Goal: Check status: Check status

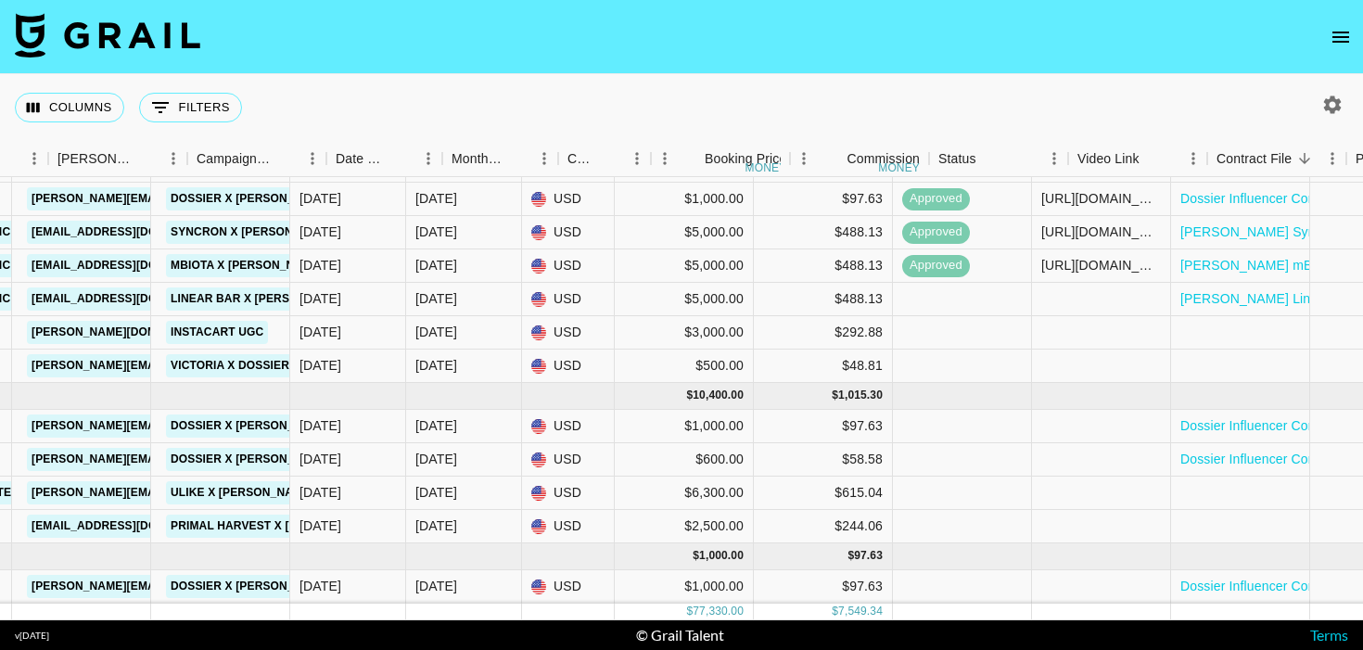
scroll to position [903, 931]
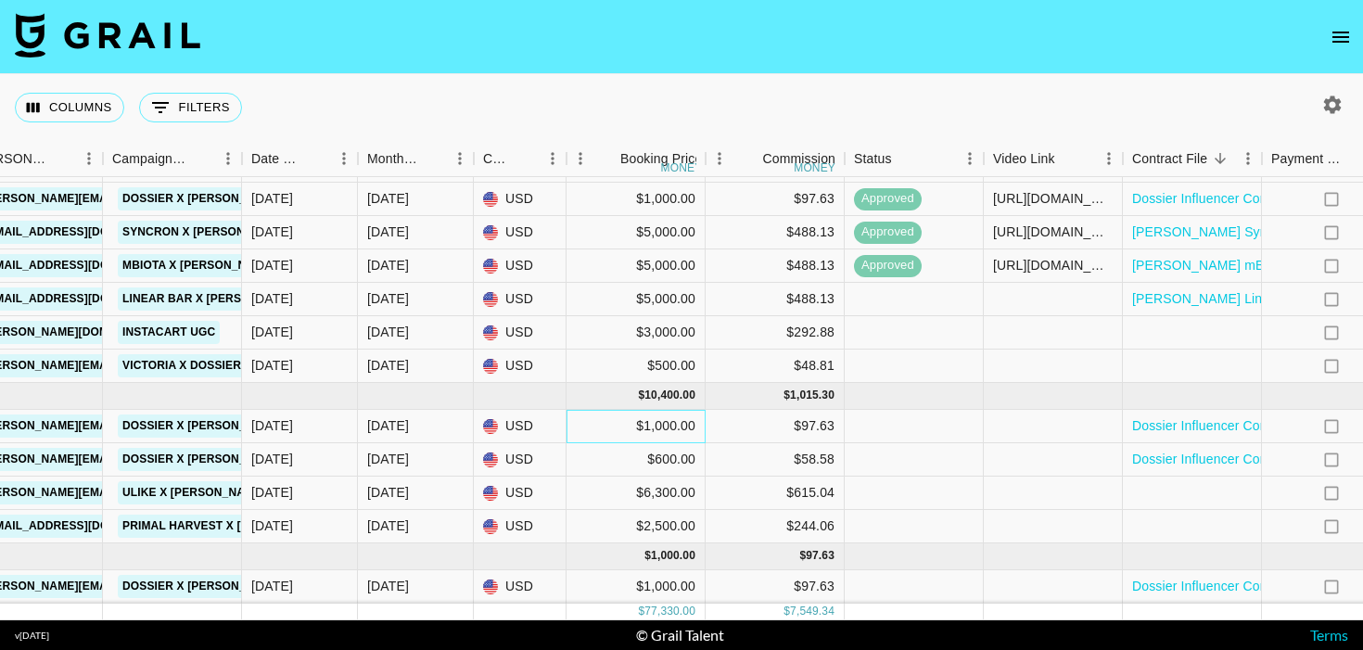
click at [653, 426] on div "$1,000.00" at bounding box center [636, 426] width 139 height 33
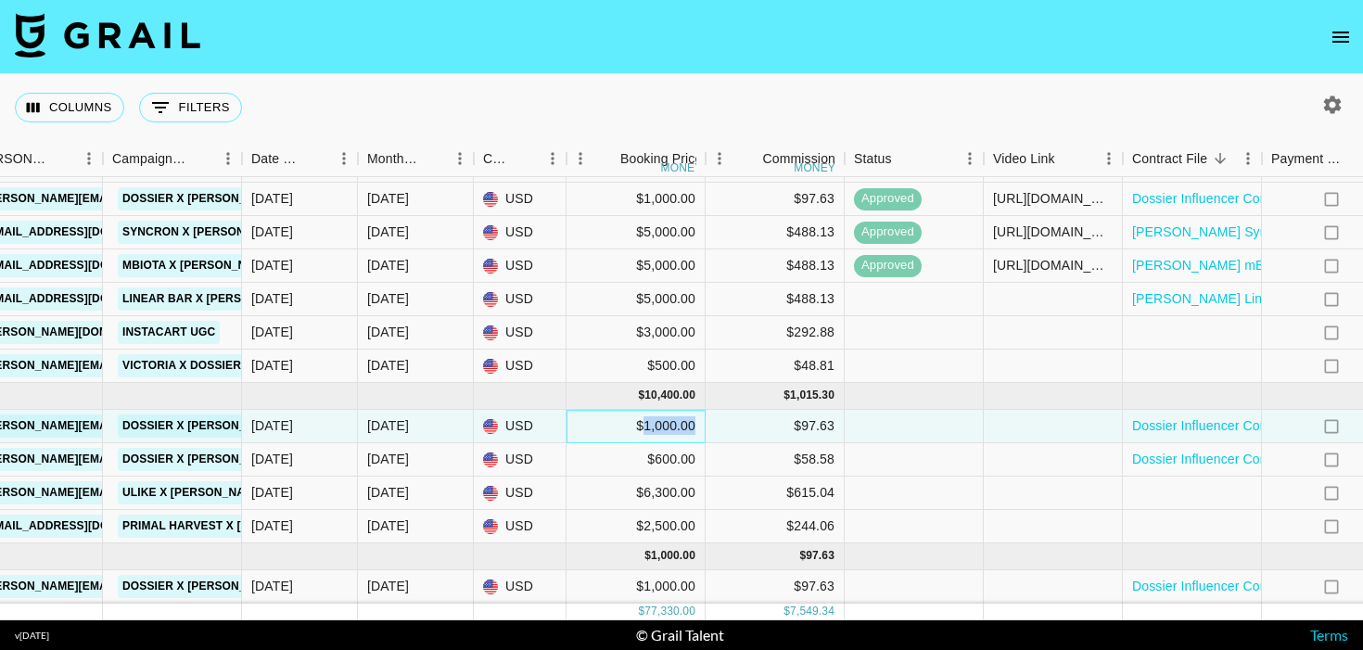
click at [653, 426] on div "$1,000.00" at bounding box center [636, 426] width 139 height 33
click at [589, 429] on input "1000" at bounding box center [636, 425] width 136 height 15
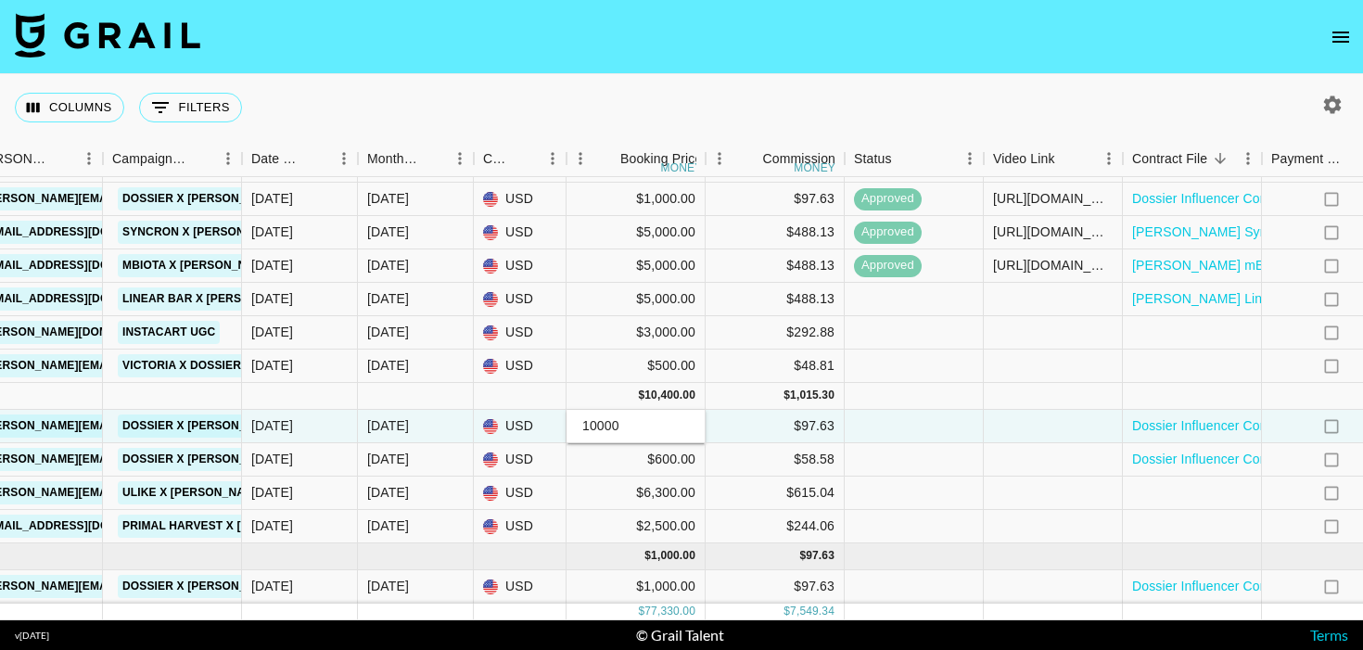
type input "10000"
click at [579, 403] on div "$ 10,400.00" at bounding box center [636, 396] width 139 height 27
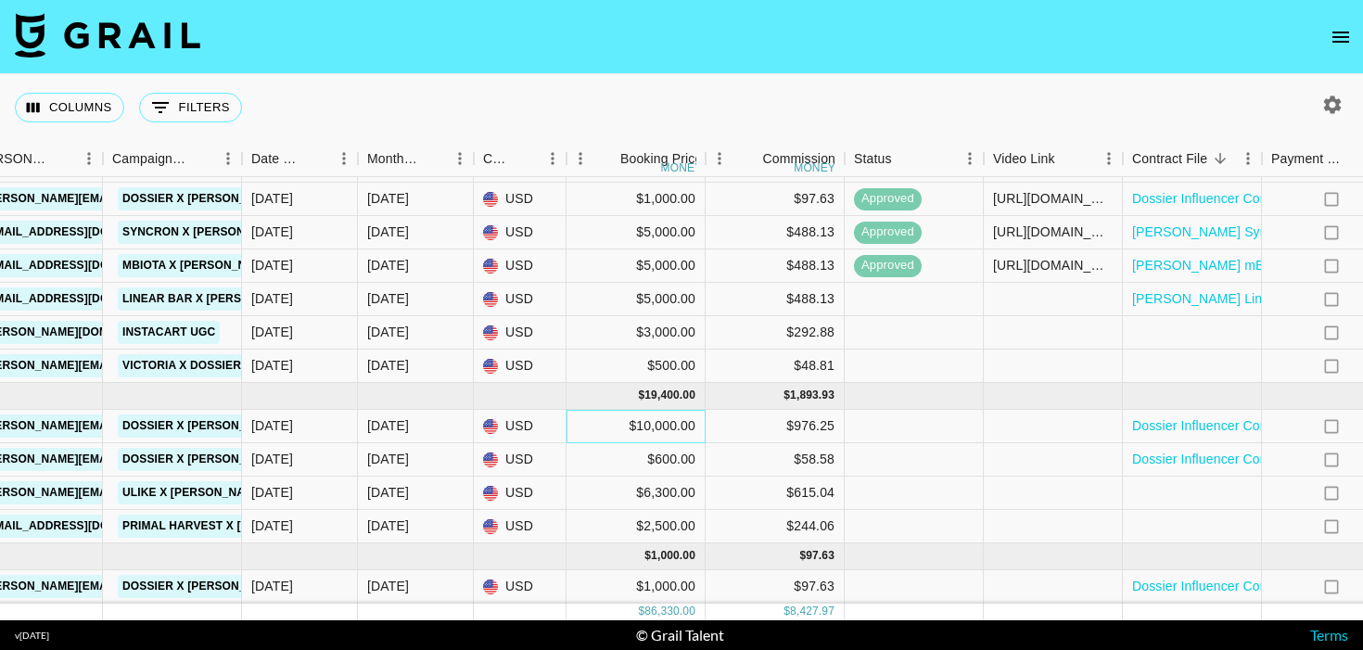
click at [615, 435] on div "$10,000.00" at bounding box center [636, 426] width 139 height 33
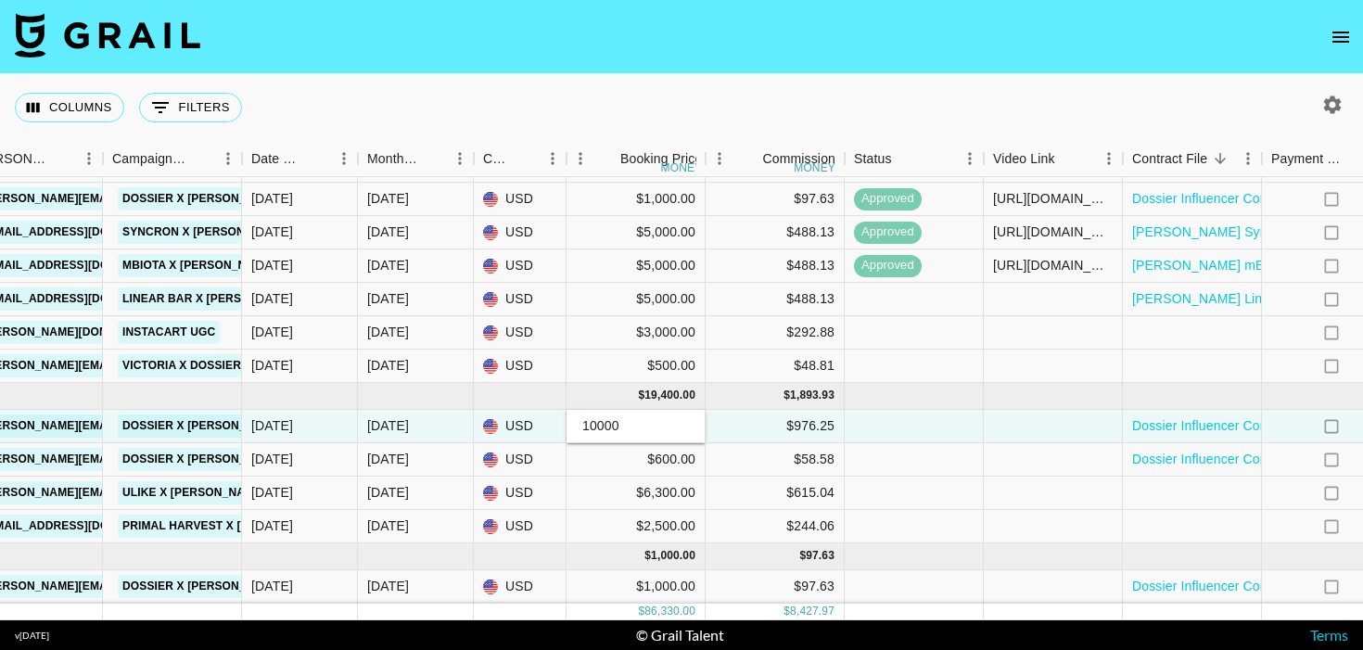
click at [596, 430] on input "10000" at bounding box center [636, 425] width 136 height 15
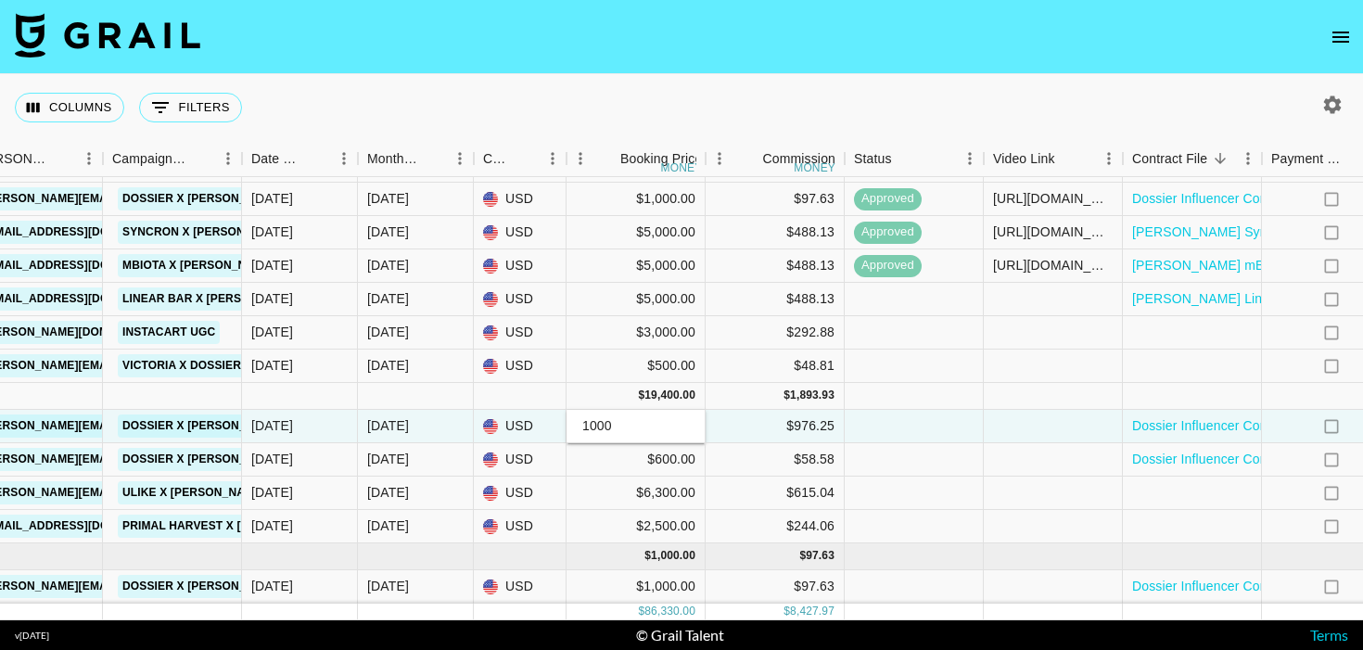
type input "1000"
click at [586, 400] on div "$ 19,400.00" at bounding box center [636, 396] width 139 height 27
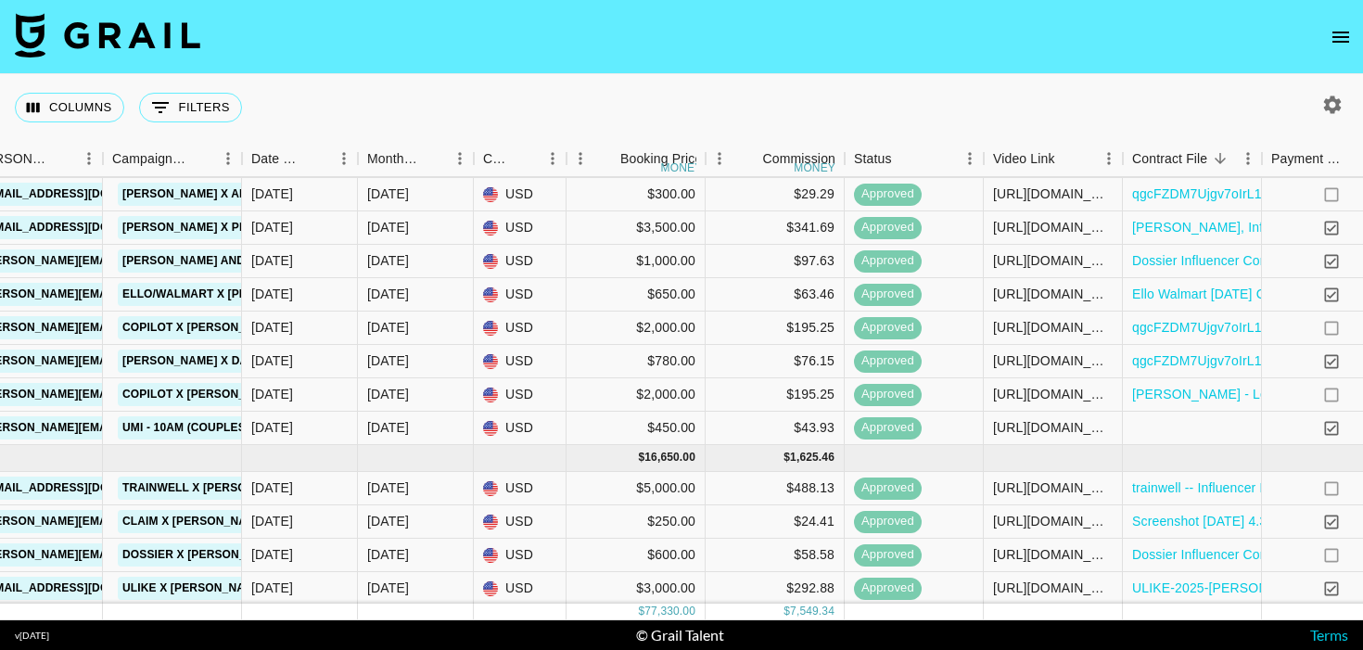
scroll to position [0, 931]
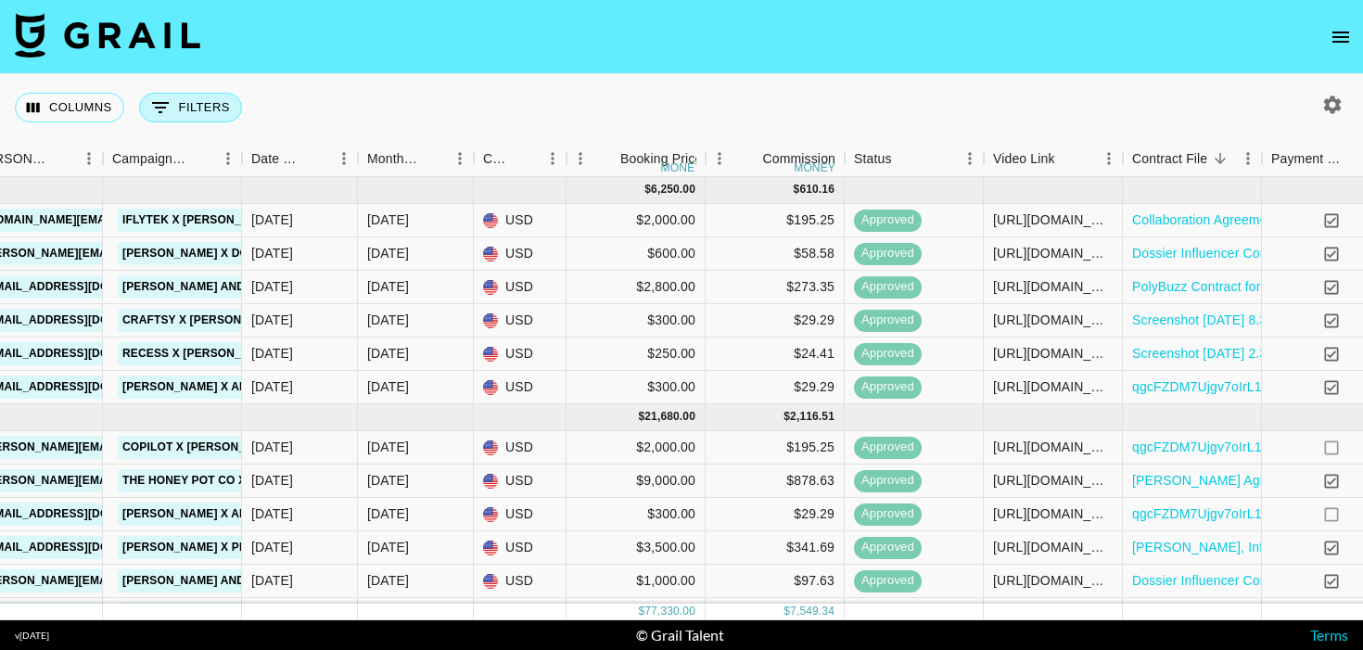
click at [160, 115] on icon "Show filters" at bounding box center [160, 107] width 22 height 22
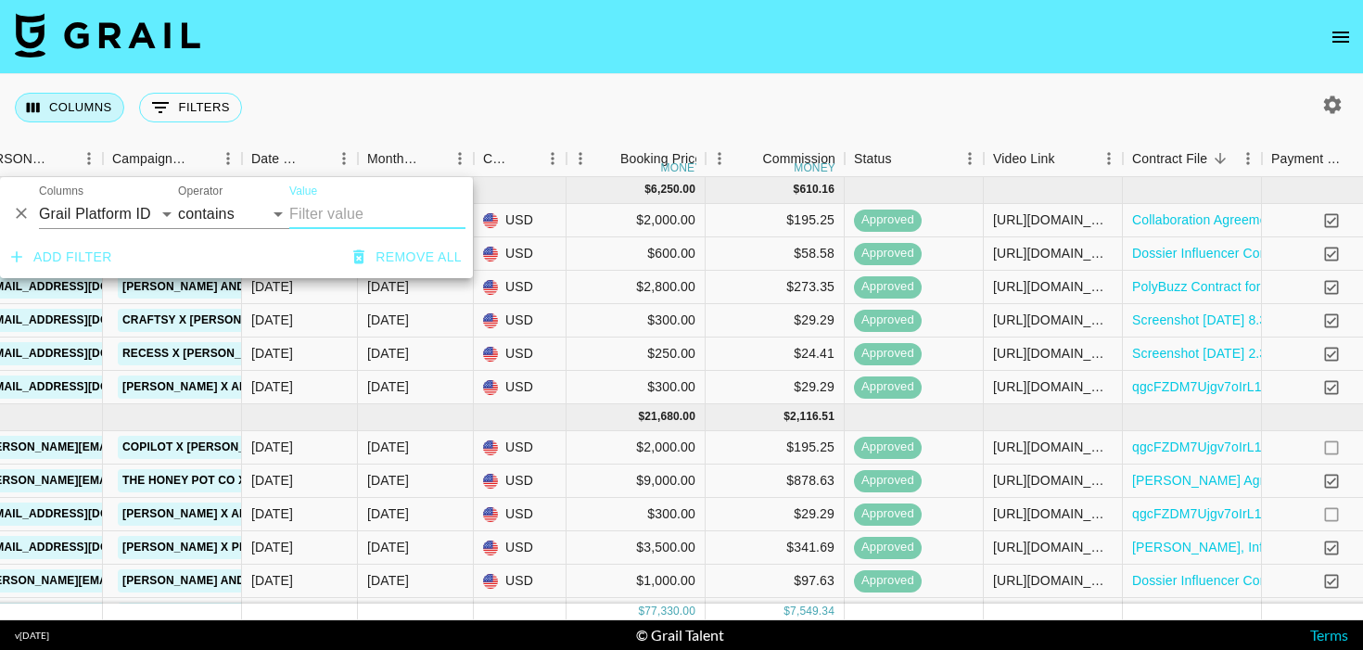
click at [114, 111] on button "Columns" at bounding box center [69, 108] width 109 height 30
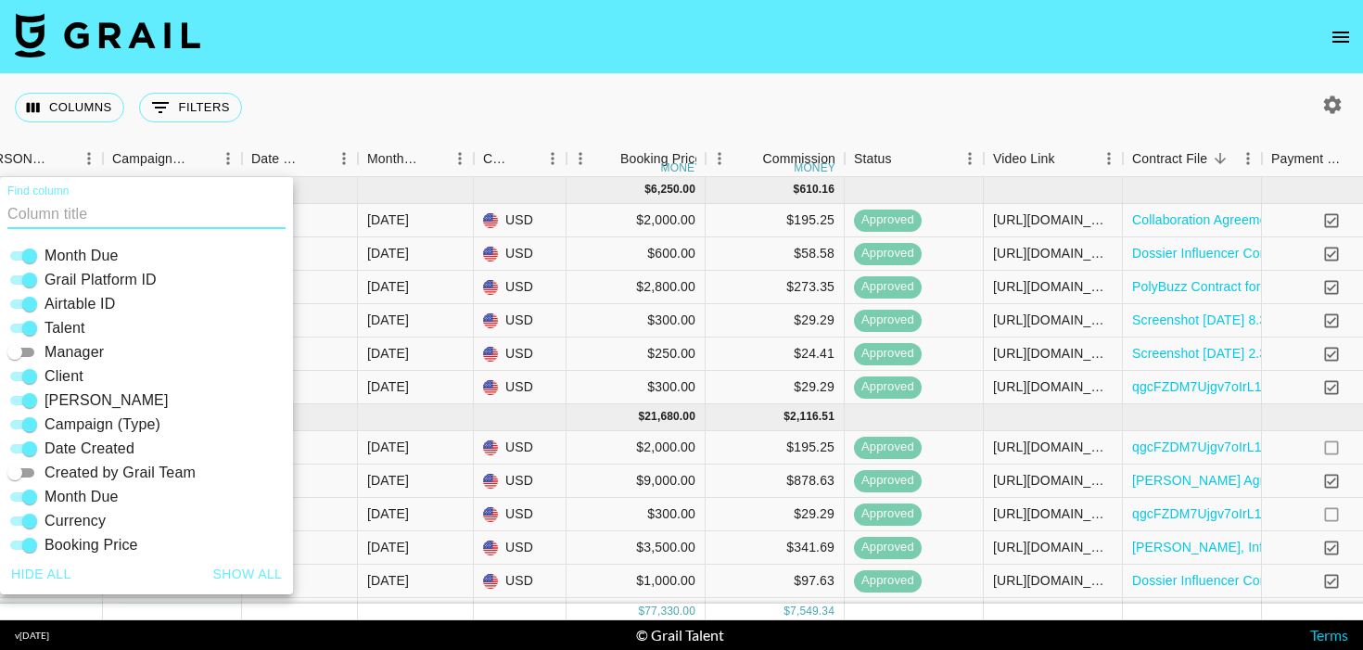
click at [107, 134] on div "Columns 0 Filters + Booking" at bounding box center [132, 107] width 235 height 67
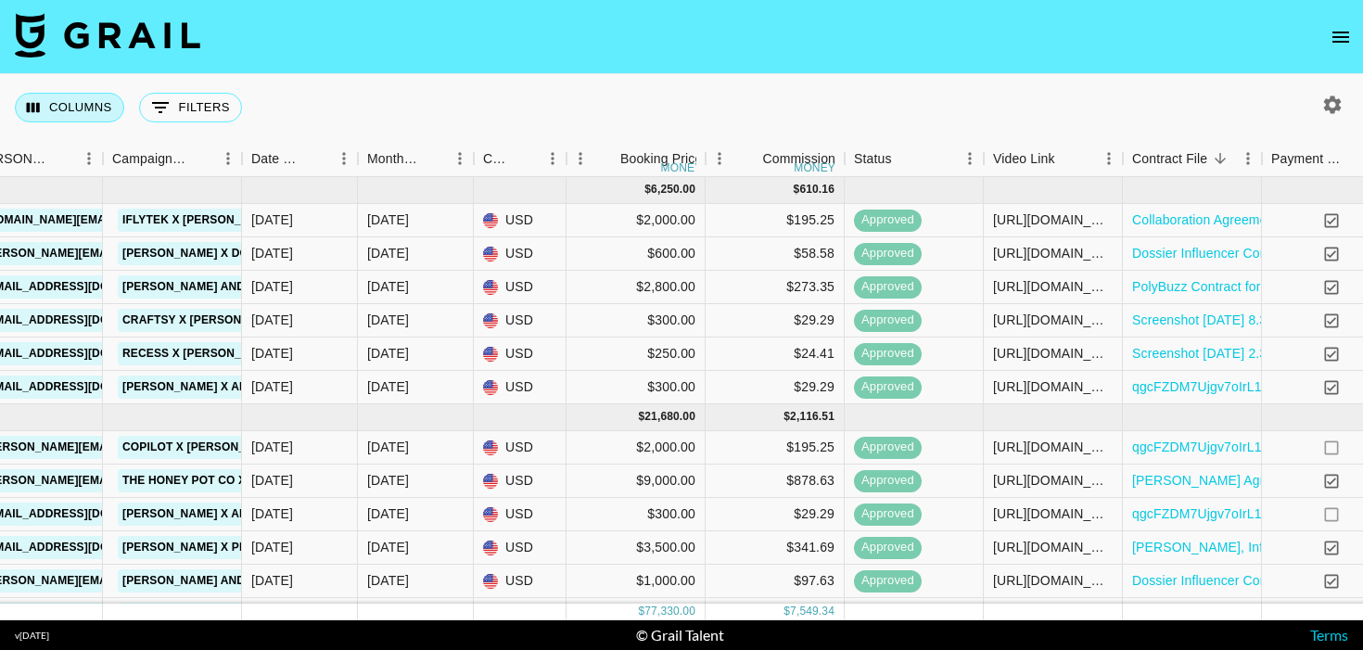
click at [96, 109] on button "Columns" at bounding box center [69, 108] width 109 height 30
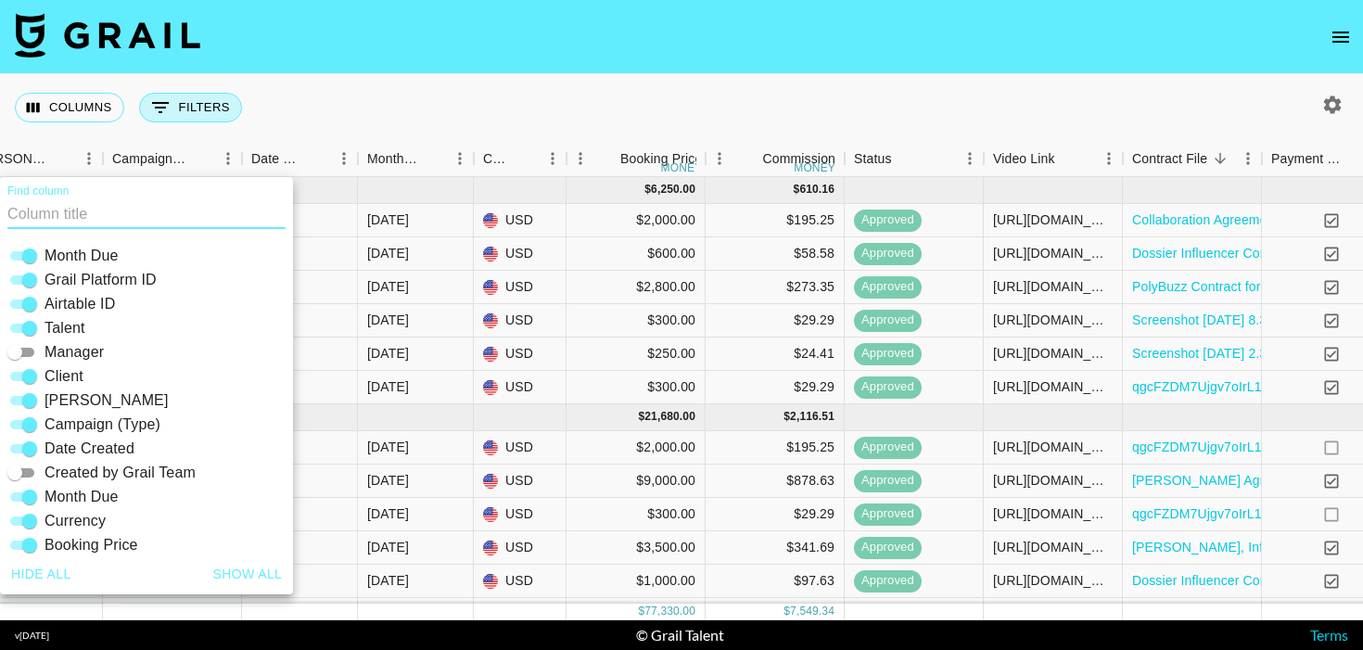
click at [174, 112] on button "0 Filters" at bounding box center [190, 108] width 103 height 30
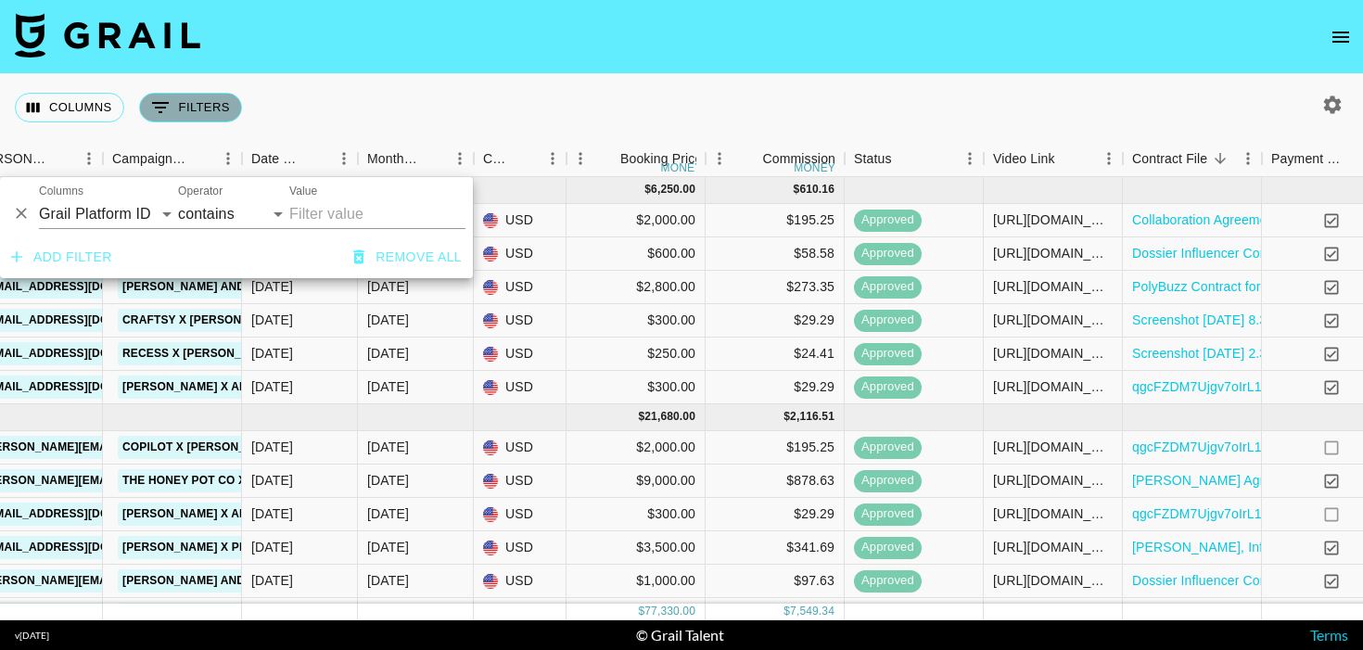
click at [174, 112] on button "0 Filters" at bounding box center [190, 108] width 103 height 30
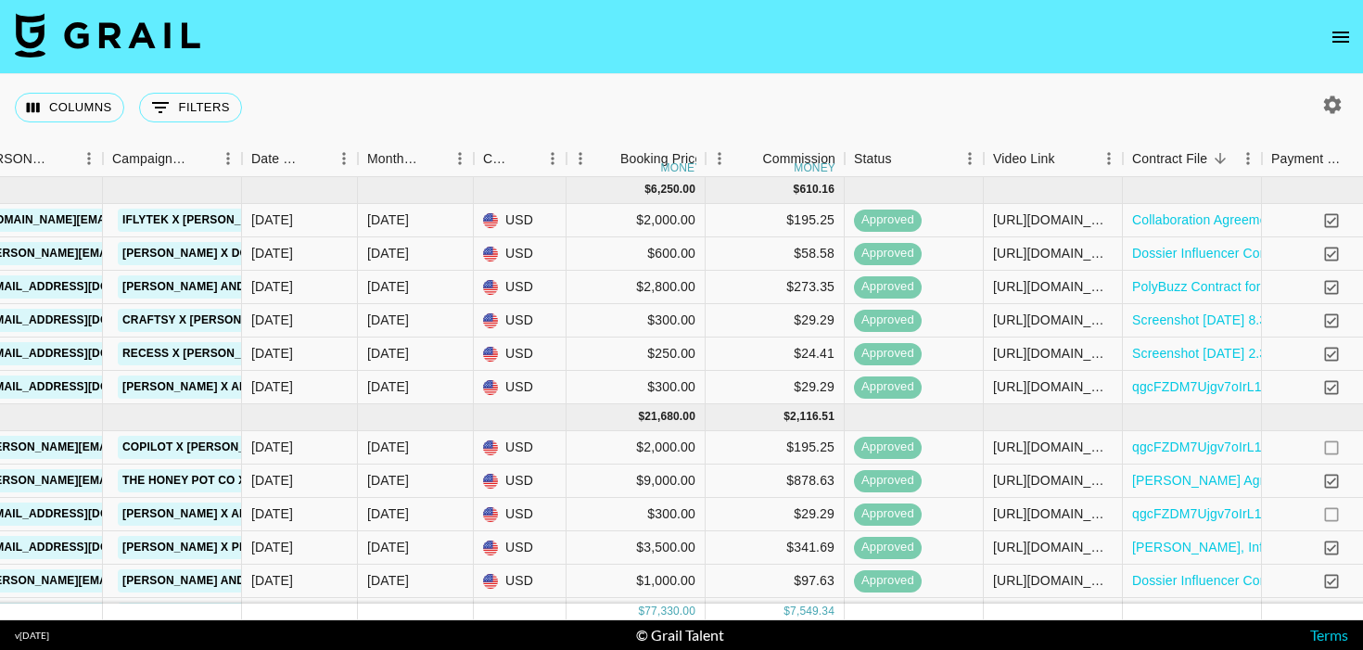
click at [1355, 108] on div at bounding box center [1329, 105] width 69 height 32
click at [1339, 98] on icon "button" at bounding box center [1333, 105] width 22 height 22
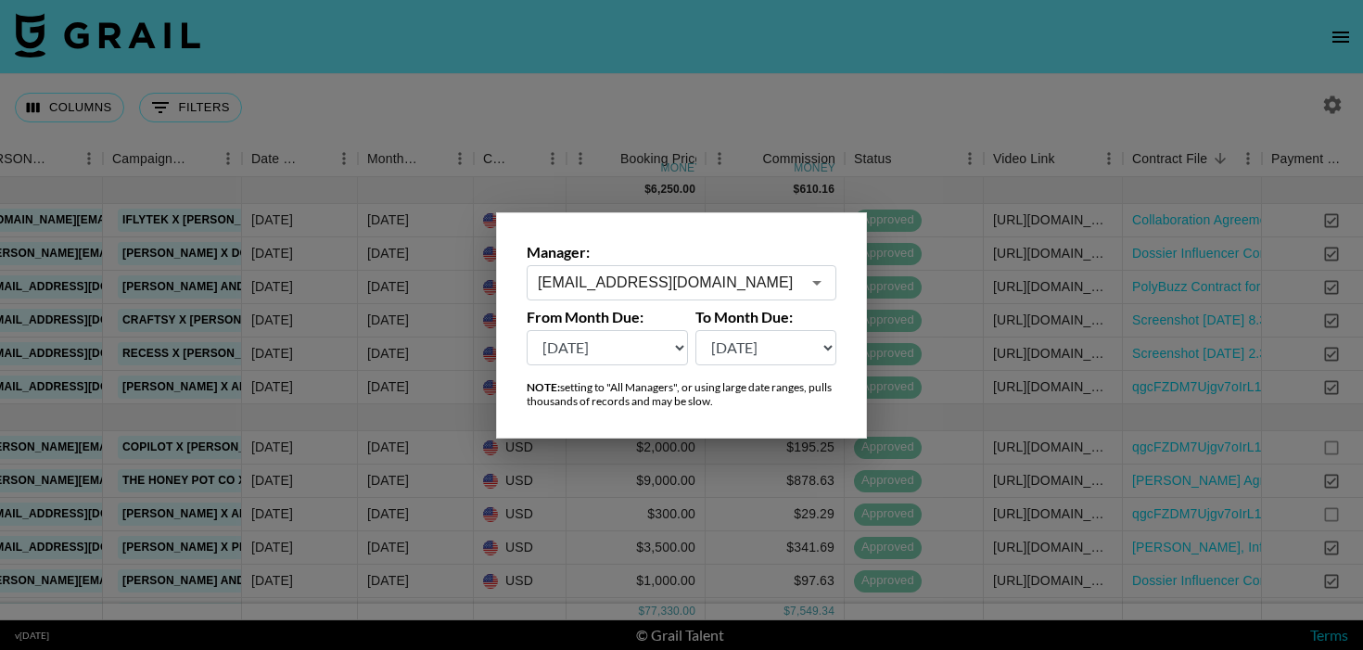
click at [644, 355] on select "[DATE] [DATE] '[DATE] May '[DATE] Mar '[DATE] Jan '[DATE] Nov '[DATE] Sep '[DAT…" at bounding box center [607, 347] width 161 height 35
select select "[DATE]"
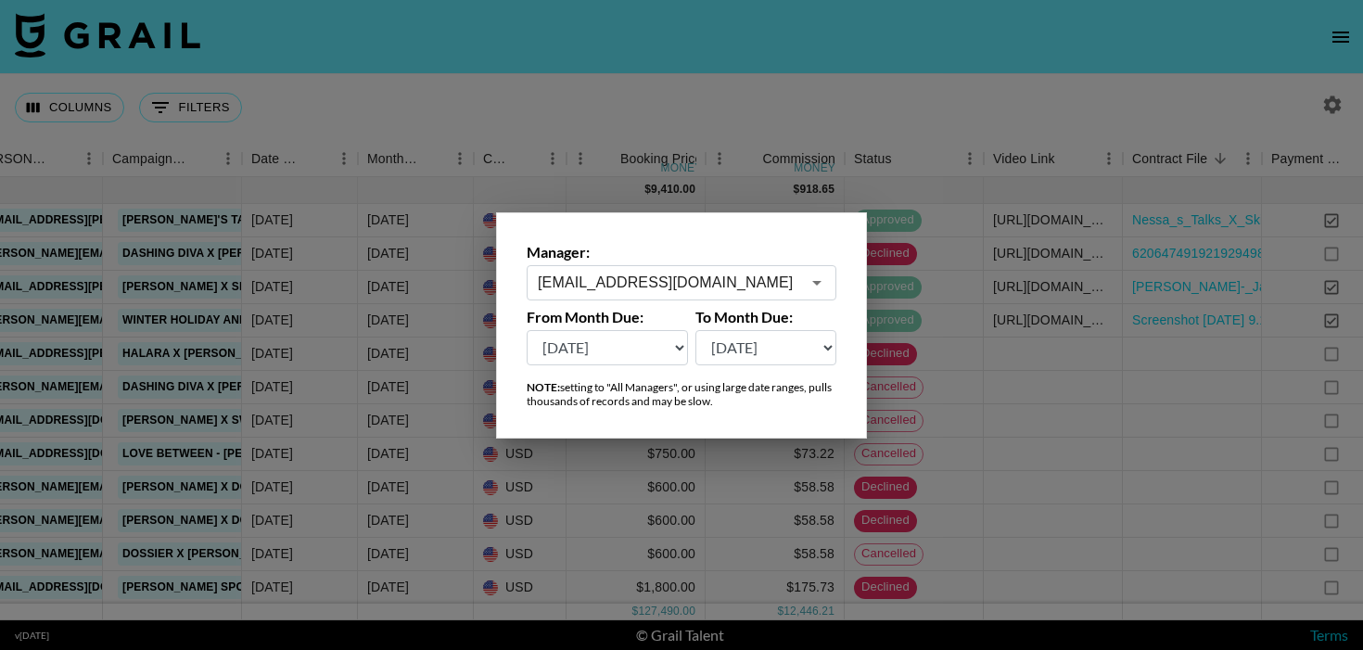
click at [710, 102] on div at bounding box center [681, 325] width 1363 height 650
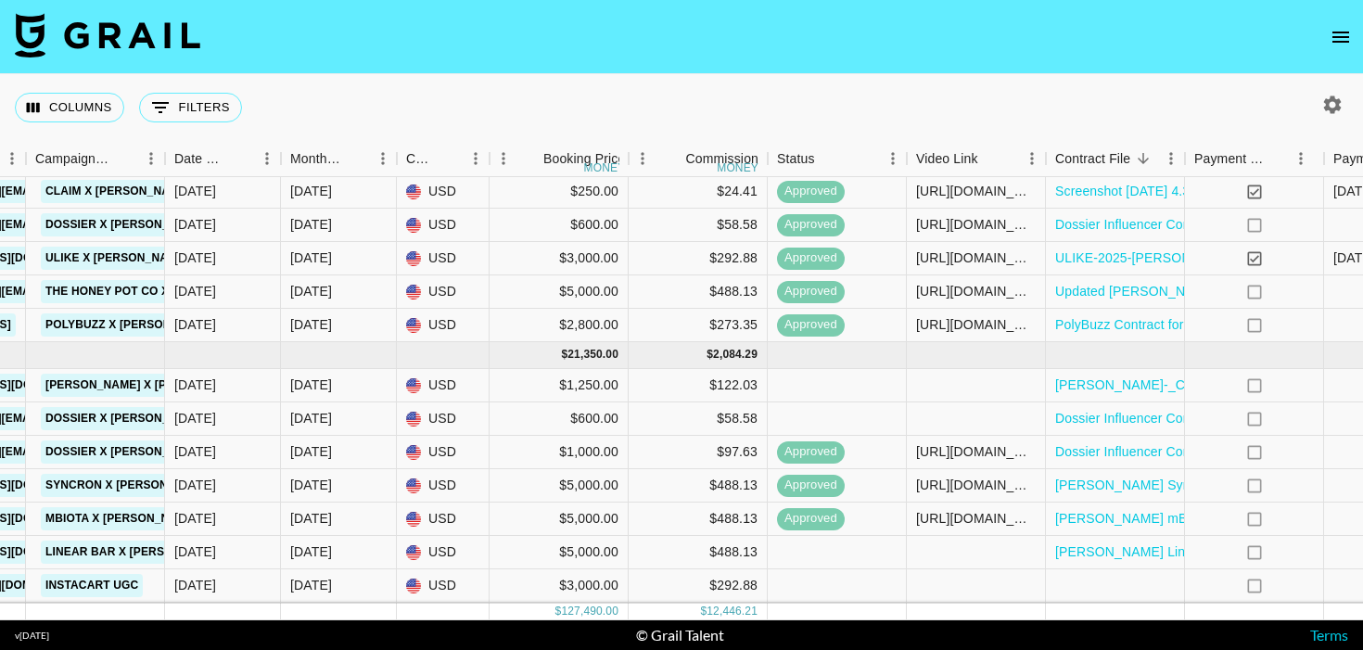
scroll to position [2160, 1008]
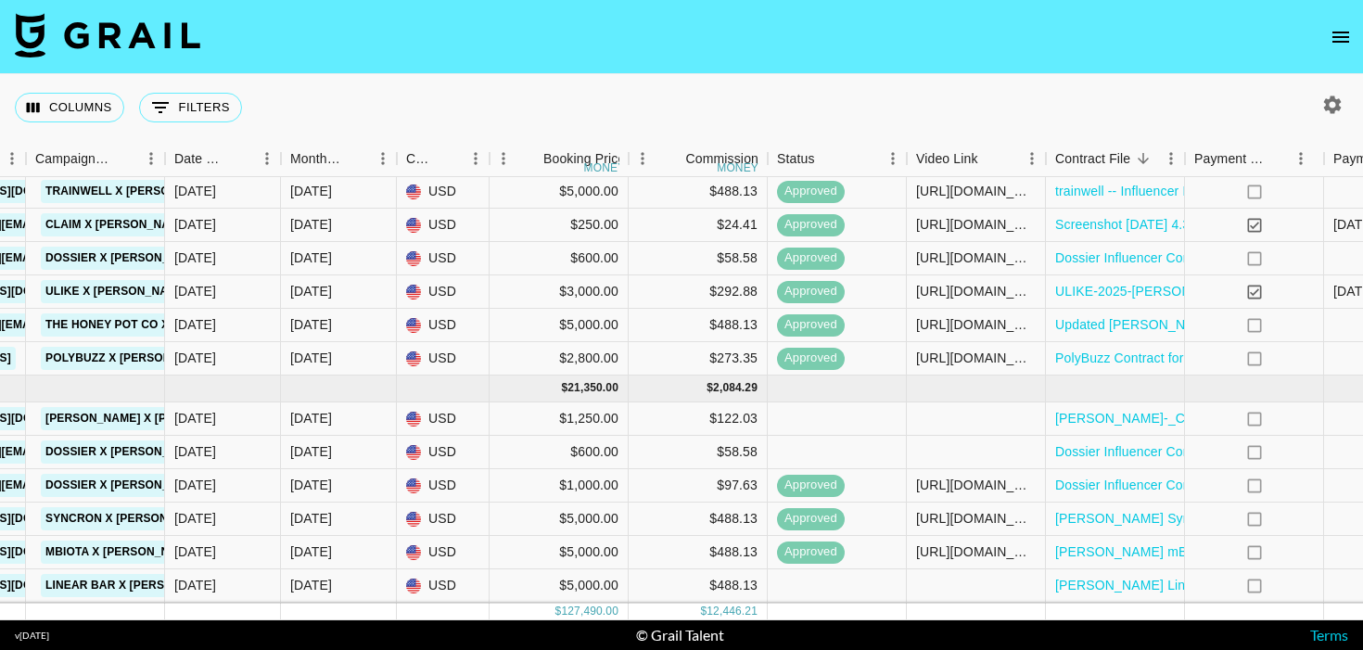
click at [1315, 113] on div at bounding box center [1329, 105] width 39 height 32
click at [1327, 113] on icon "button" at bounding box center [1333, 105] width 22 height 22
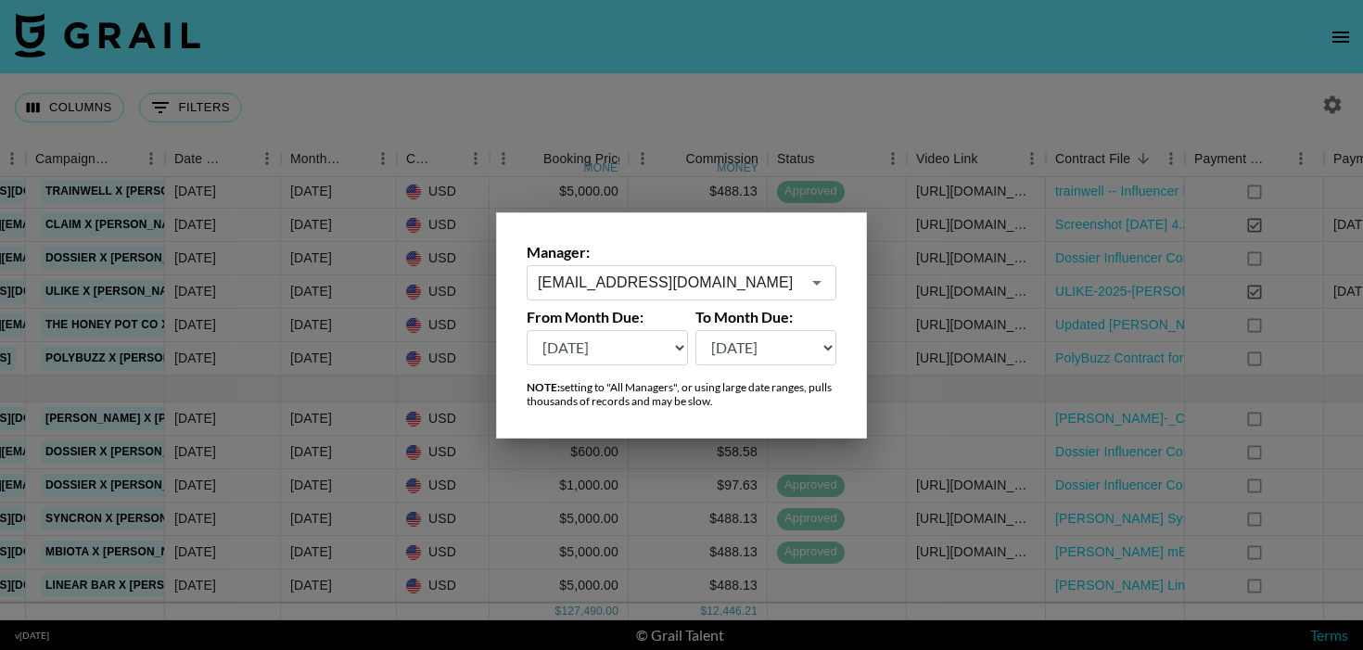
click at [618, 357] on select "[DATE] [DATE] '[DATE] May '[DATE] Mar '[DATE] Jan '[DATE] Nov '[DATE] Sep '[DAT…" at bounding box center [607, 347] width 161 height 35
select select "[DATE]"
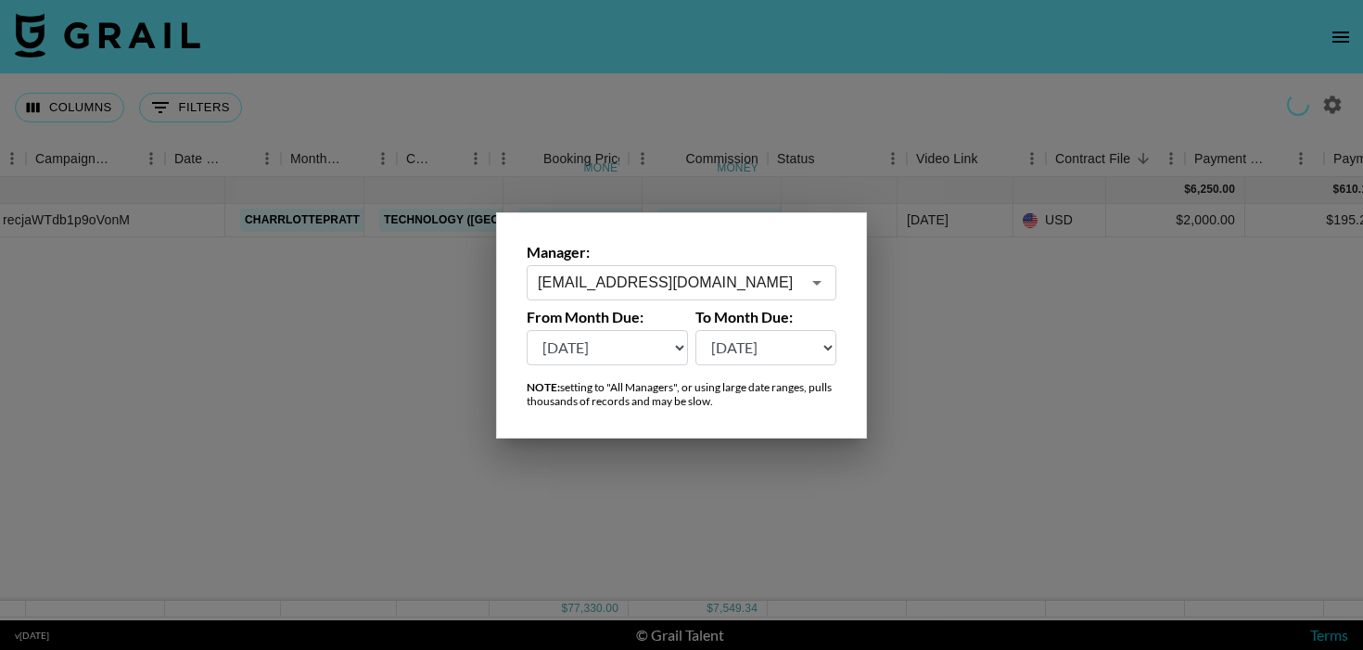
click at [682, 61] on div at bounding box center [681, 325] width 1363 height 650
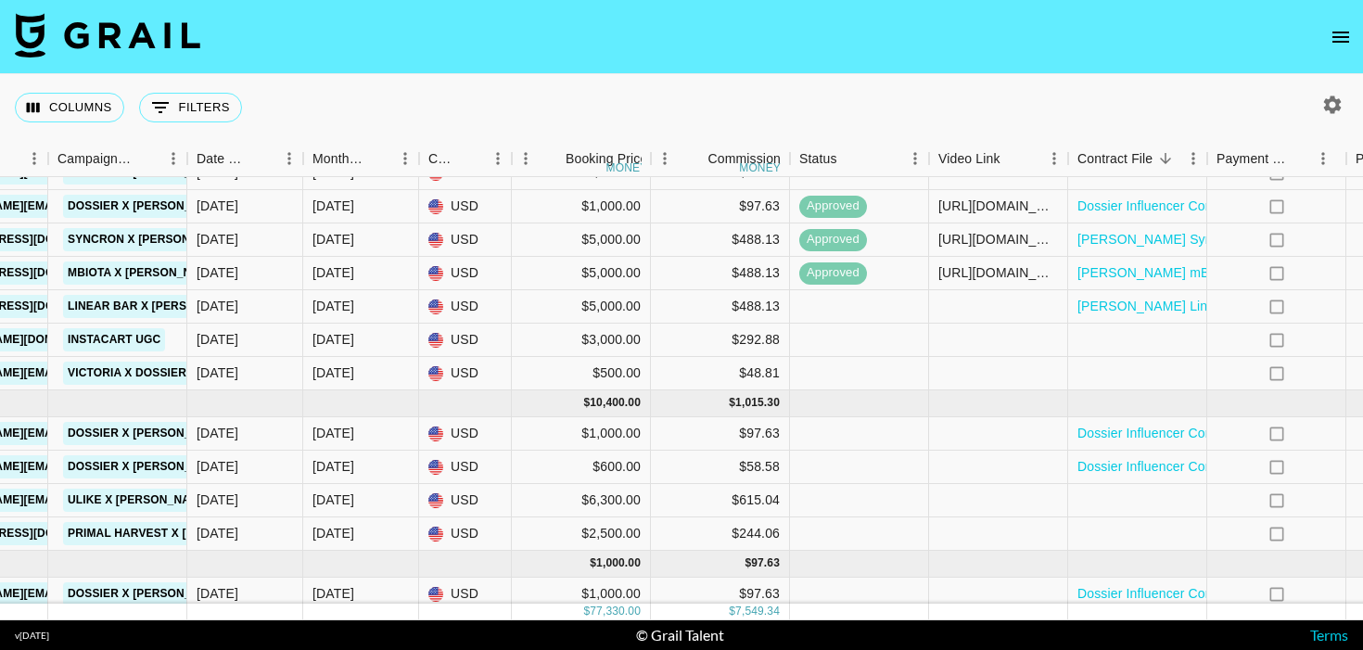
scroll to position [893, 986]
